Goal: Use online tool/utility: Utilize a website feature to perform a specific function

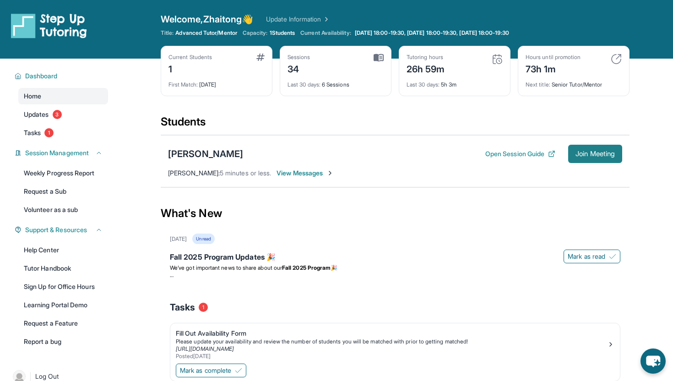
click at [594, 151] on span "Join Meeting" at bounding box center [595, 153] width 39 height 5
click at [593, 158] on button "Join Meeting" at bounding box center [595, 154] width 54 height 18
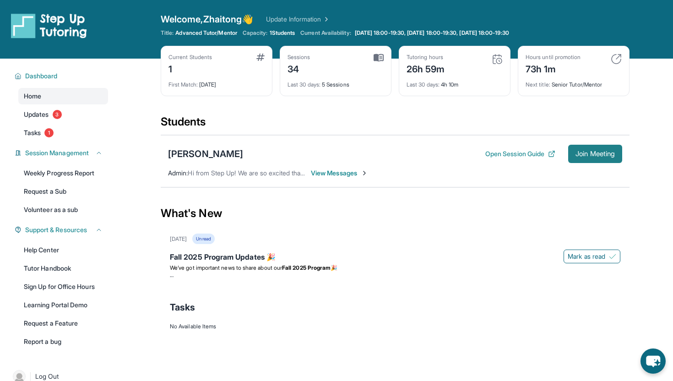
click at [578, 157] on span "Join Meeting" at bounding box center [595, 153] width 39 height 5
